Goal: Task Accomplishment & Management: Manage account settings

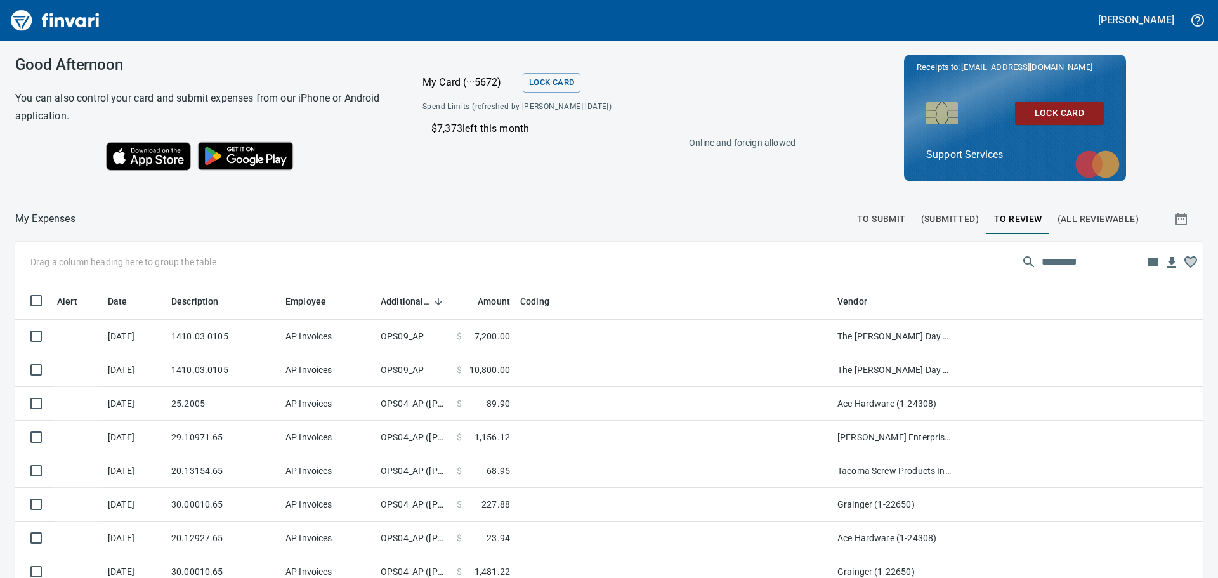
scroll to position [428, 1159]
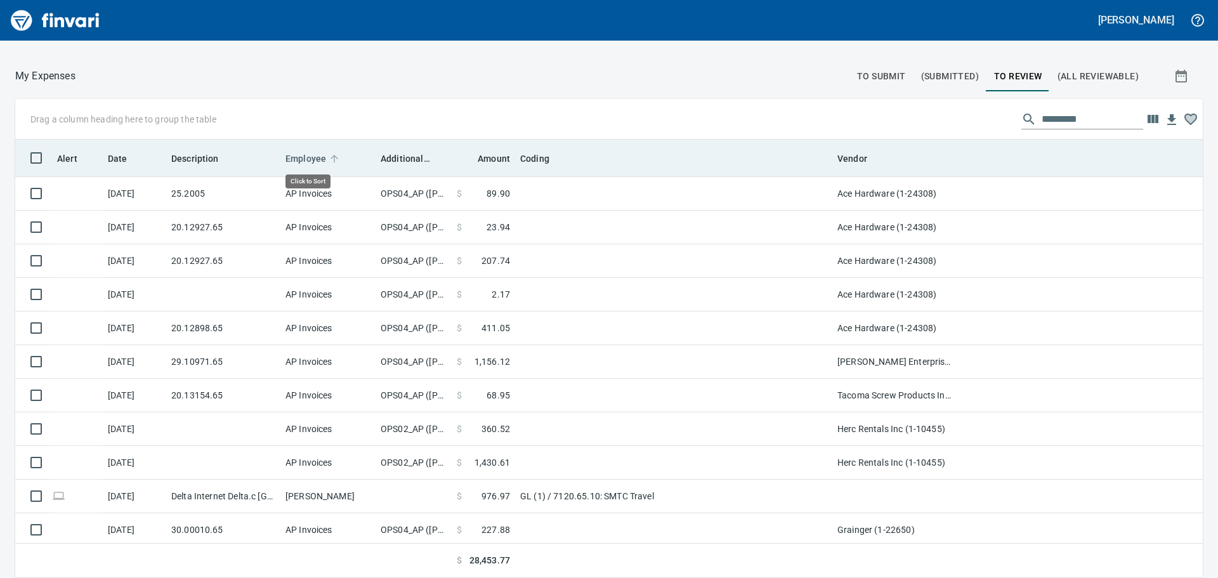
click at [309, 154] on span "Employee" at bounding box center [306, 158] width 41 height 15
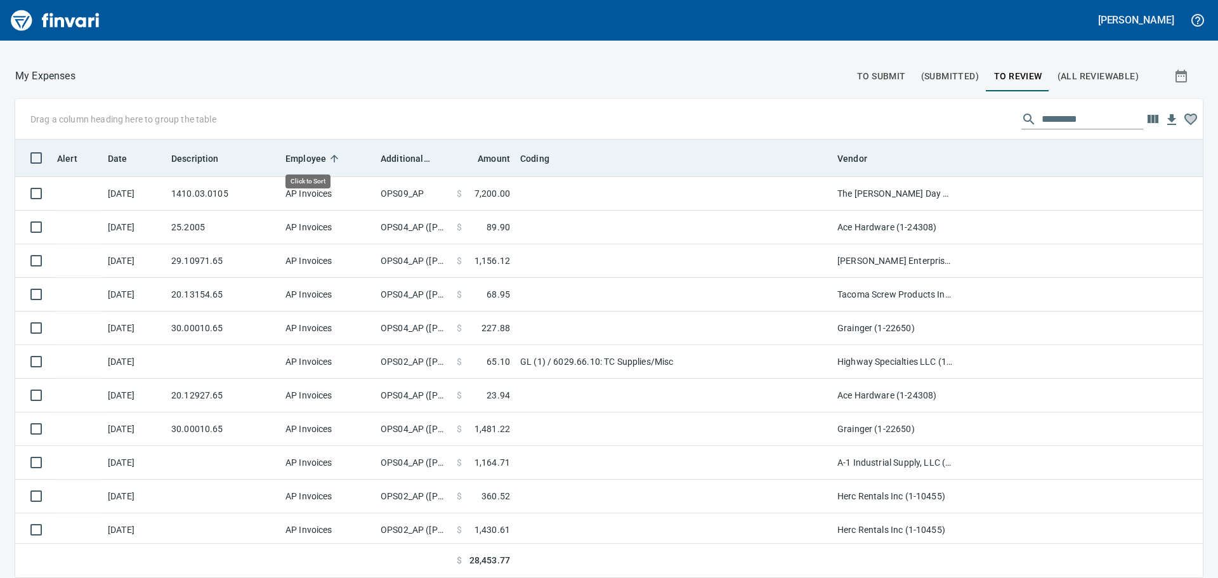
click at [309, 154] on span "Employee" at bounding box center [306, 158] width 41 height 15
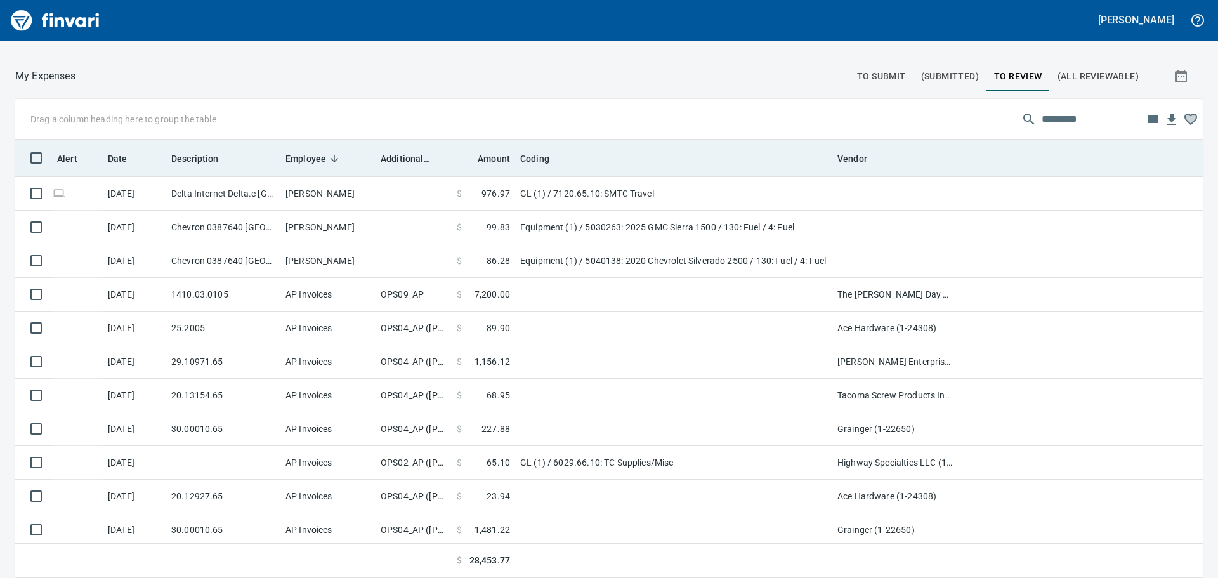
scroll to position [429, 1159]
click at [405, 146] on th "Additional Reviewer" at bounding box center [414, 158] width 76 height 37
click at [313, 169] on th "Employee" at bounding box center [327, 158] width 95 height 37
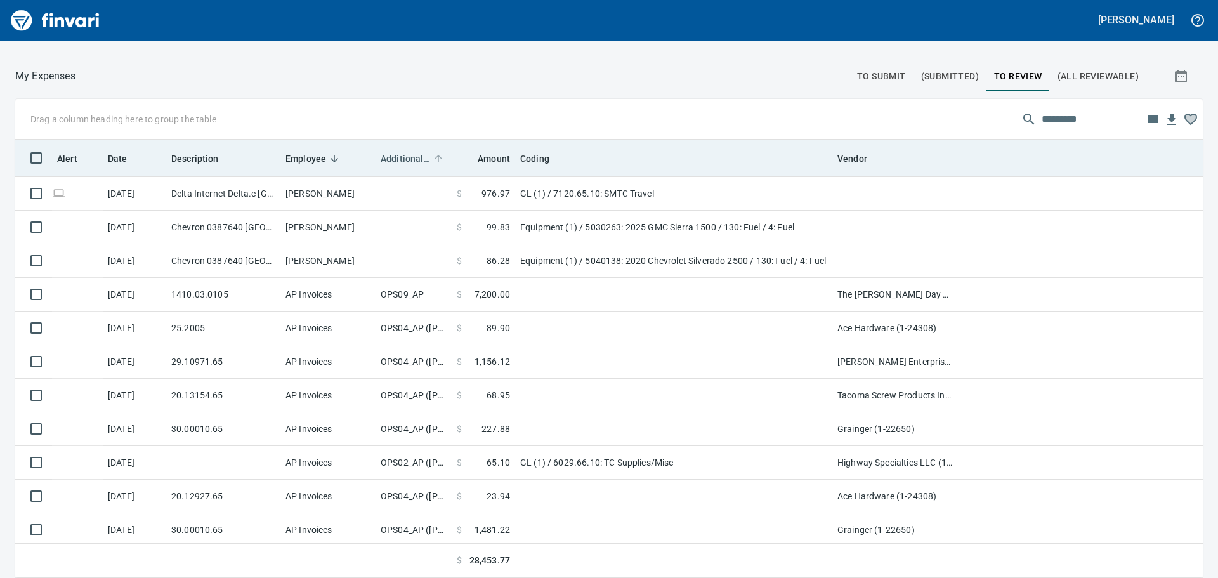
click at [409, 165] on span "Additional Reviewer" at bounding box center [405, 158] width 49 height 15
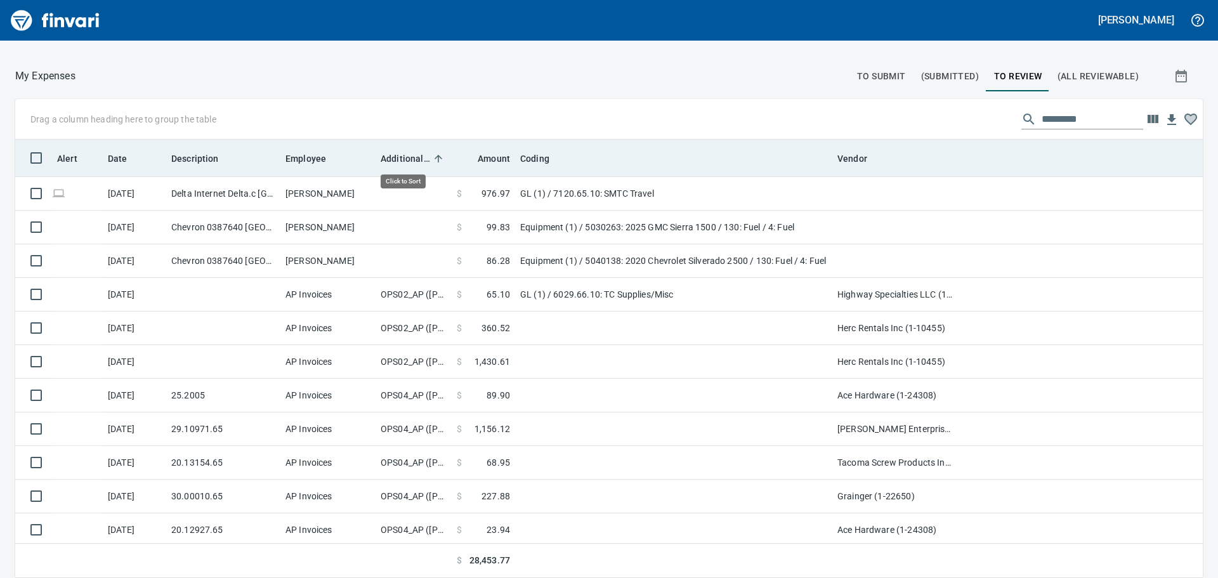
click at [409, 165] on span "Additional Reviewer" at bounding box center [405, 158] width 49 height 15
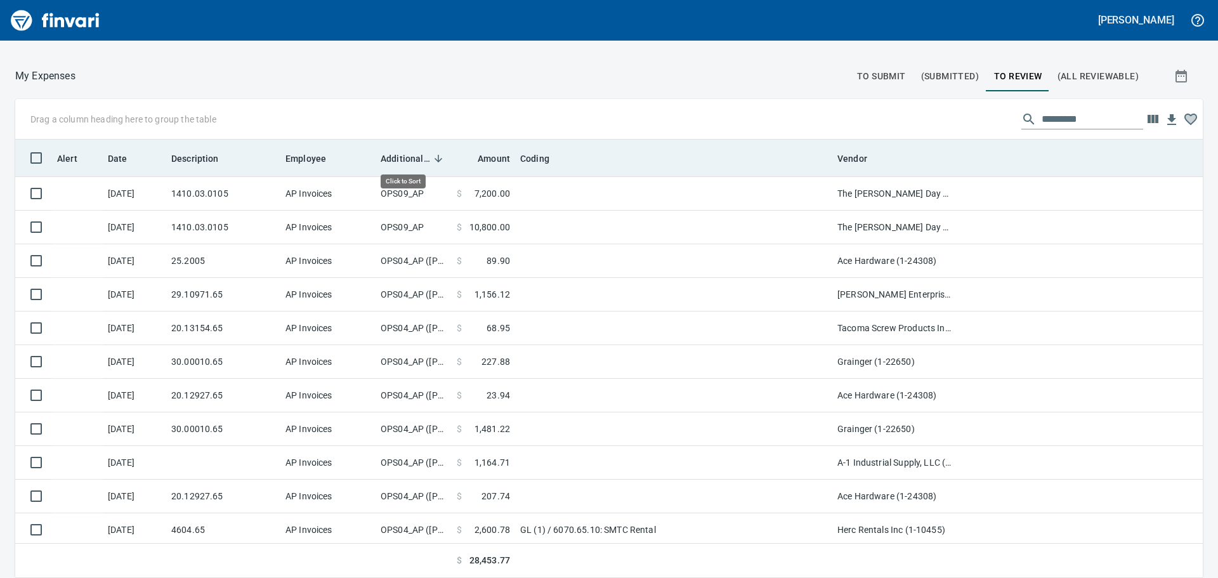
click at [409, 165] on span "Additional Reviewer" at bounding box center [405, 158] width 49 height 15
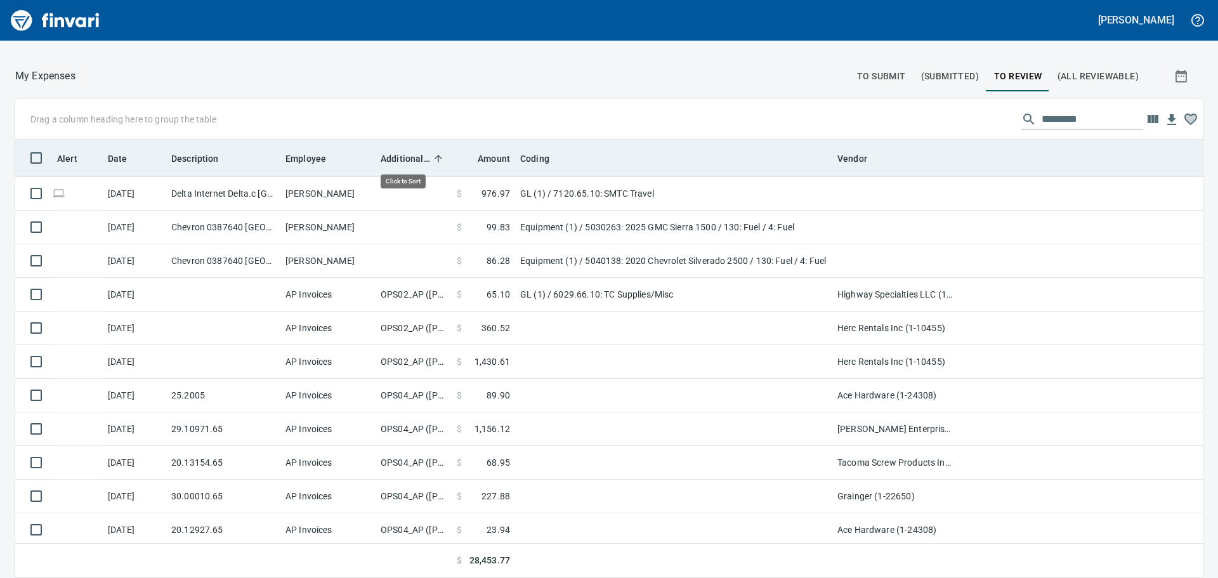
click at [409, 165] on span "Additional Reviewer" at bounding box center [405, 158] width 49 height 15
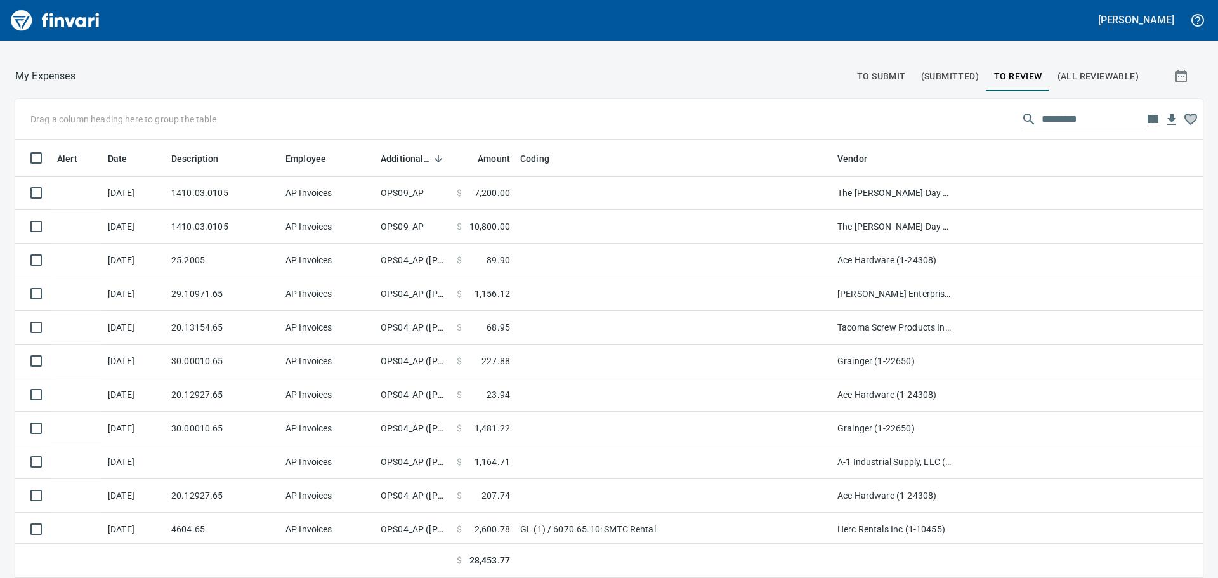
scroll to position [0, 0]
